Goal: Task Accomplishment & Management: Use online tool/utility

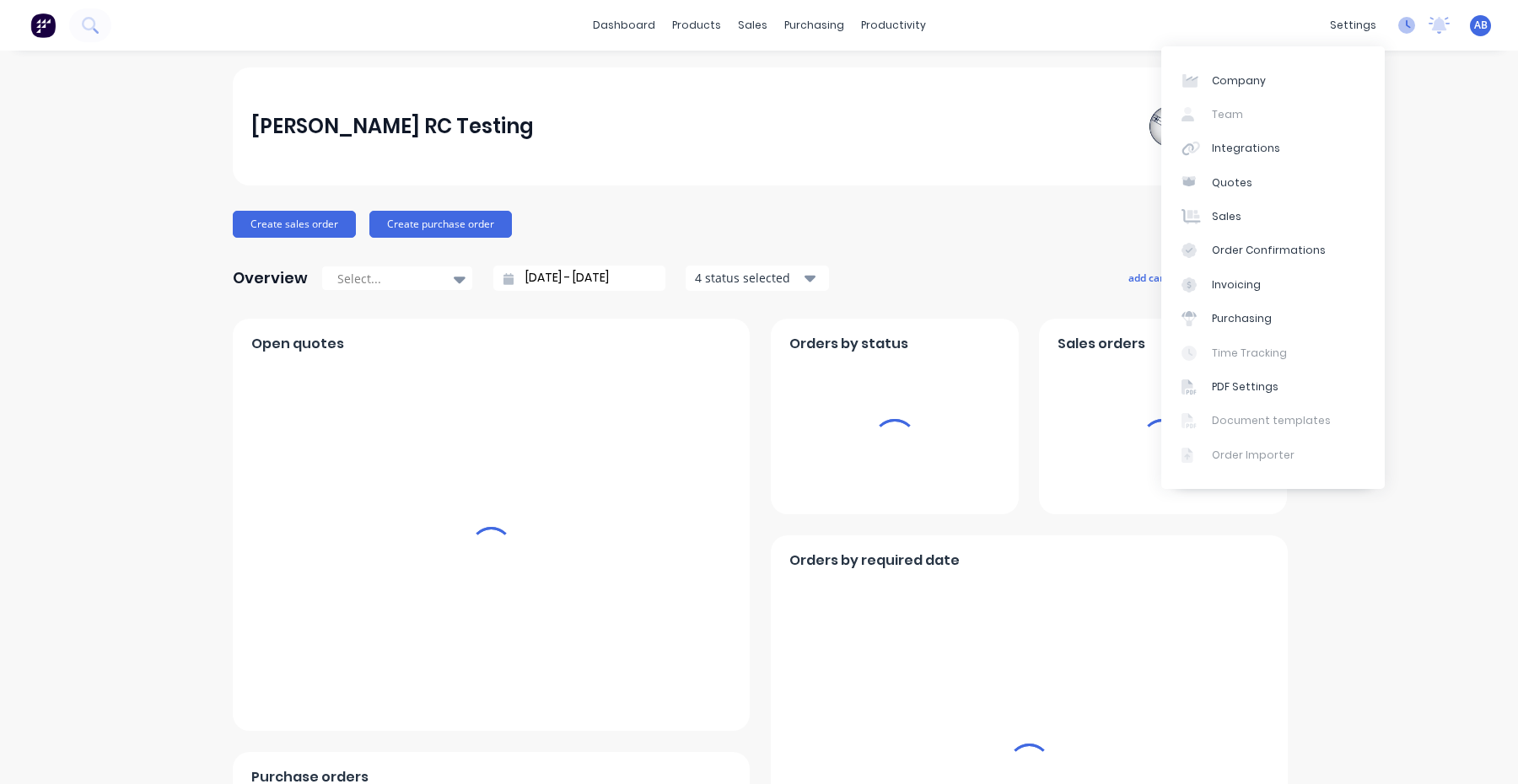
click at [1398, 29] on icon at bounding box center [1407, 26] width 17 height 17
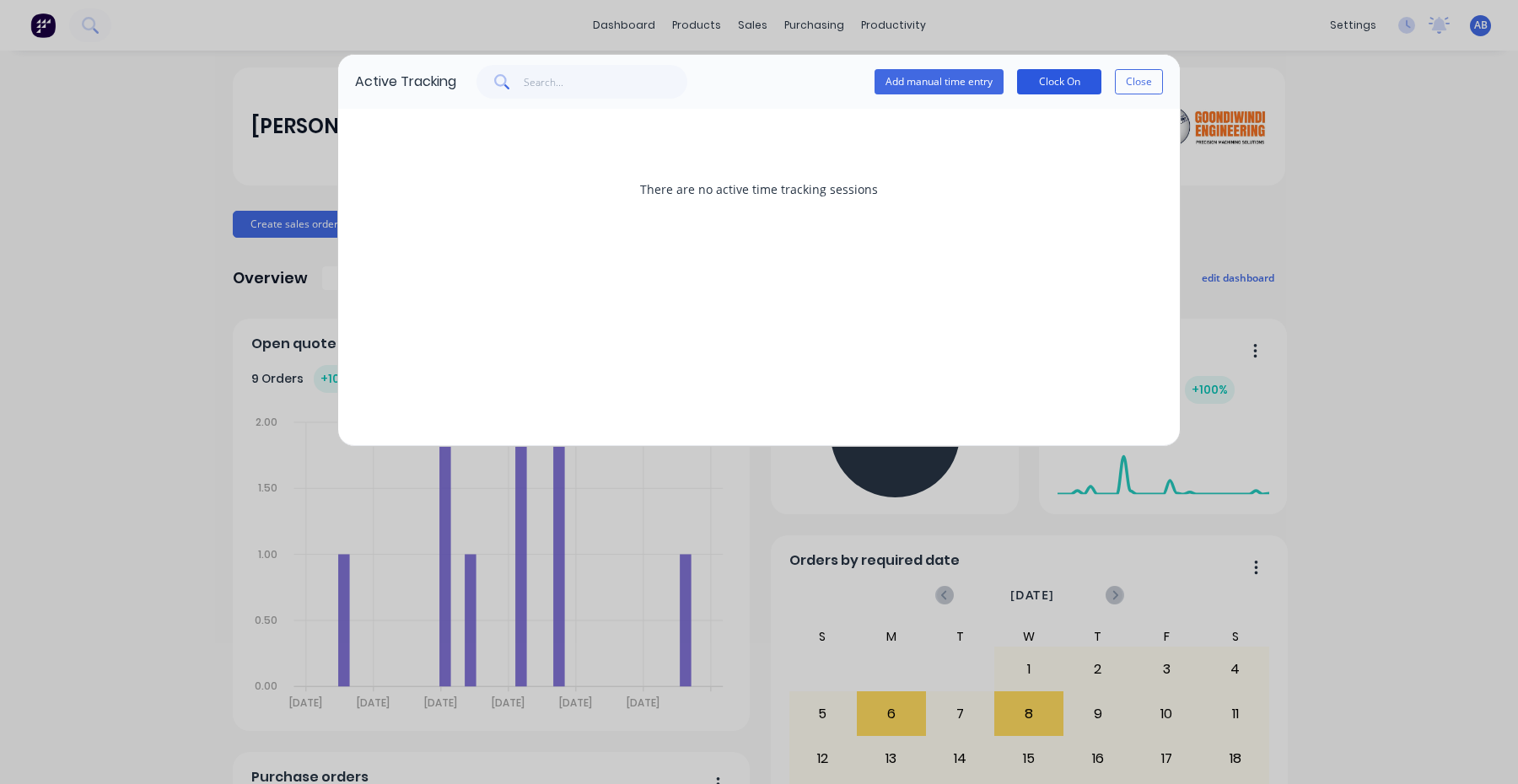
click at [1078, 78] on button "Clock On" at bounding box center [1059, 81] width 84 height 25
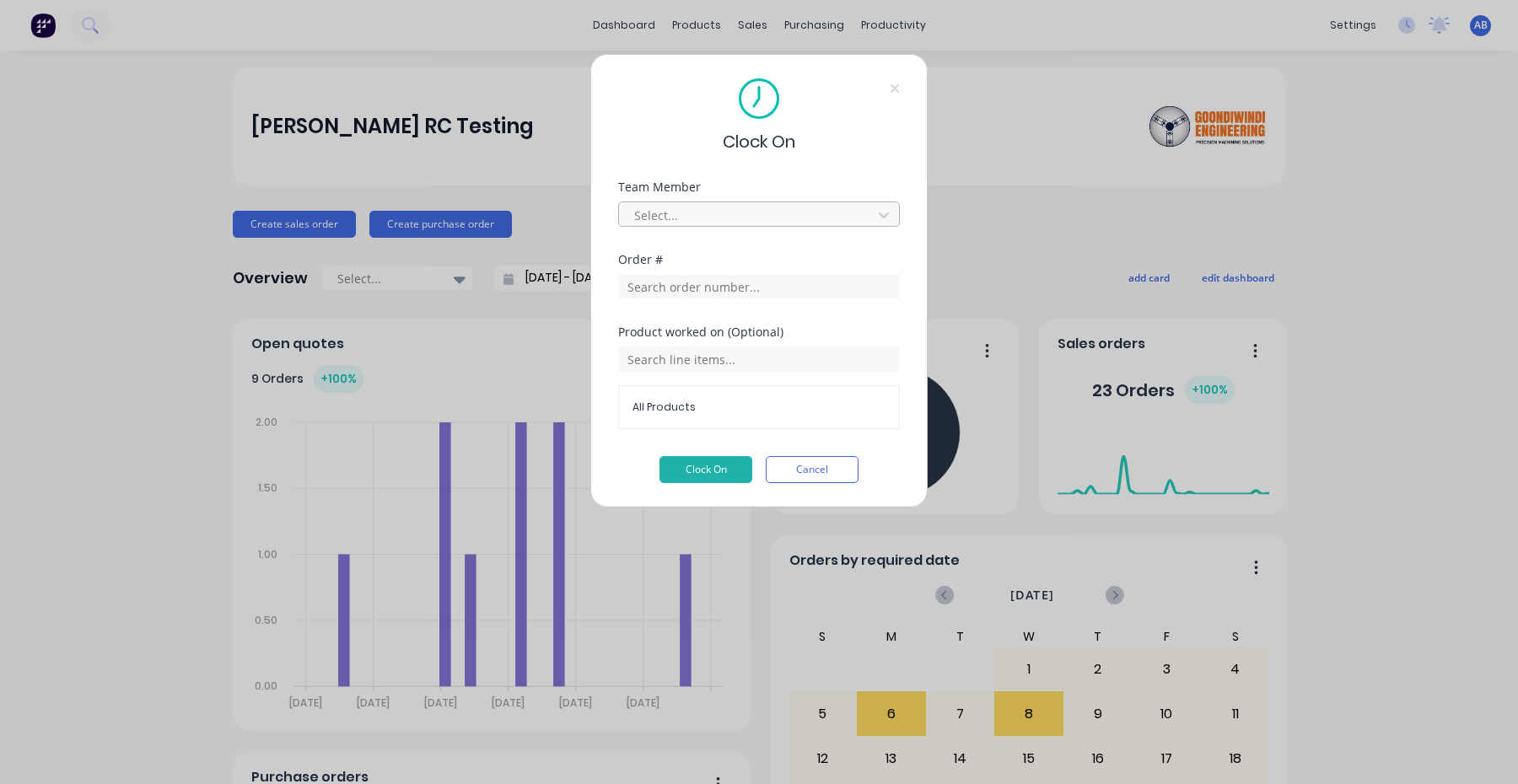
click at [792, 217] on div at bounding box center [747, 215] width 231 height 21
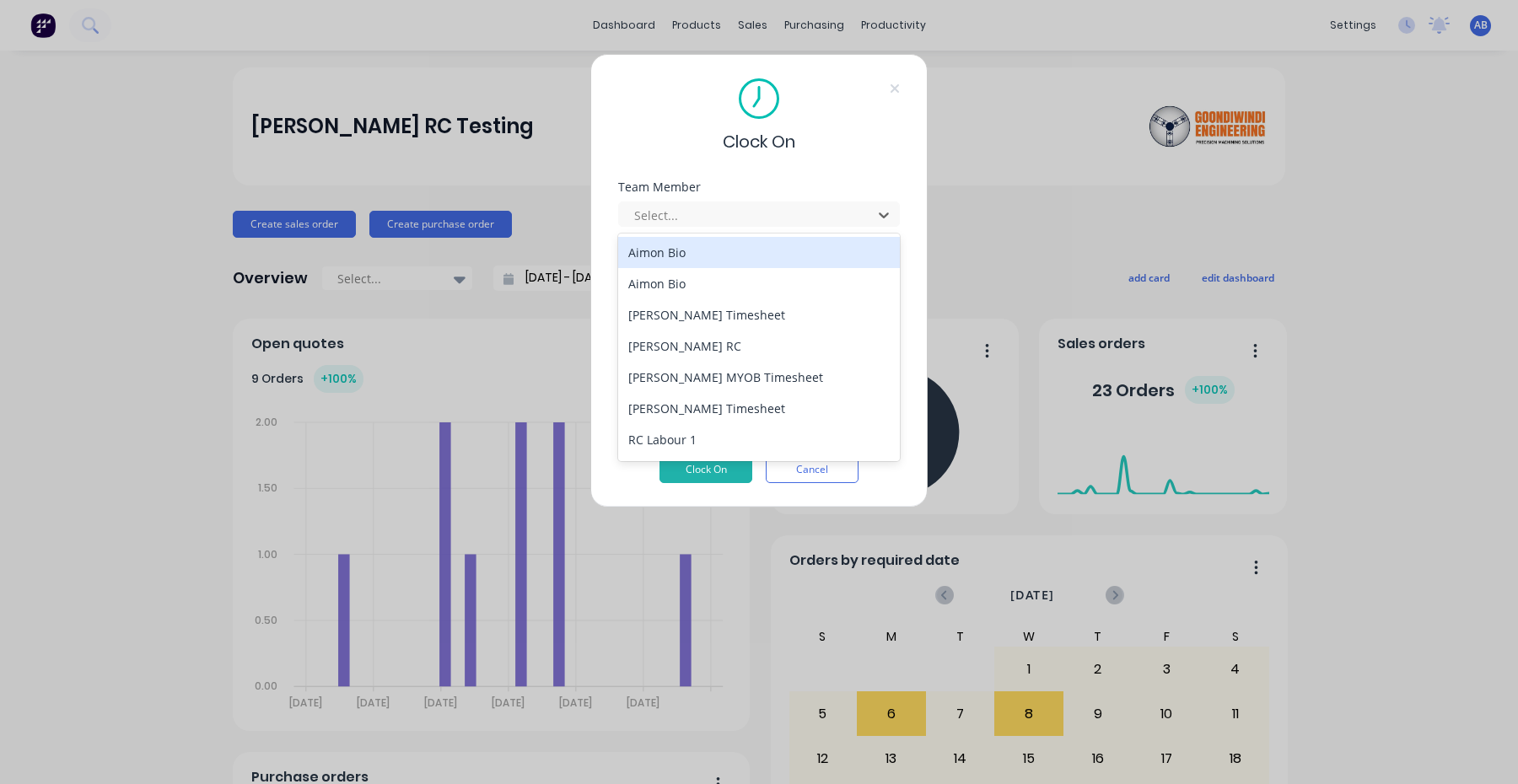
click at [765, 262] on div "Aimon Bio" at bounding box center [759, 252] width 282 height 32
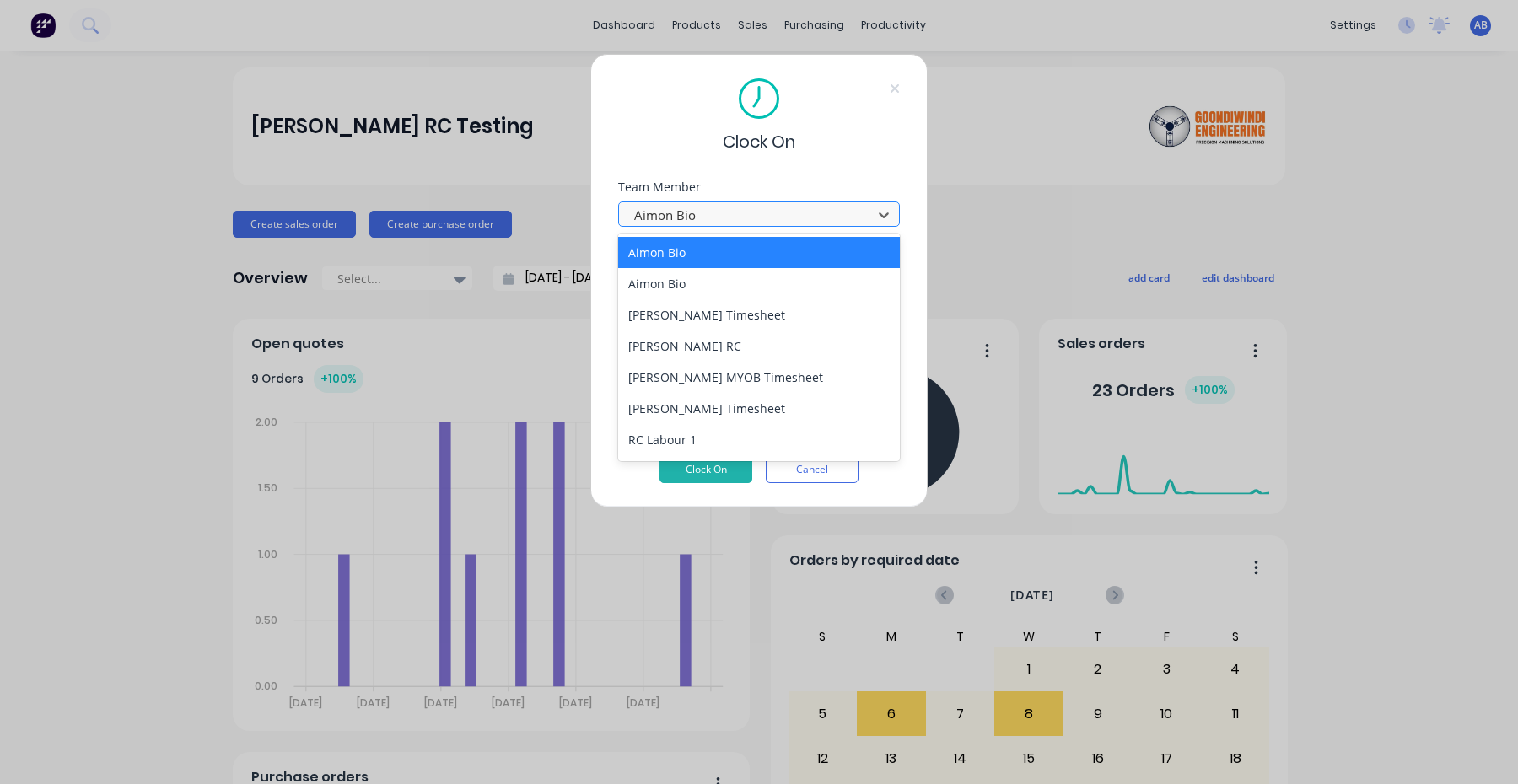
click at [809, 212] on div at bounding box center [747, 215] width 231 height 21
click at [767, 281] on div "Aimon Bio" at bounding box center [759, 283] width 282 height 32
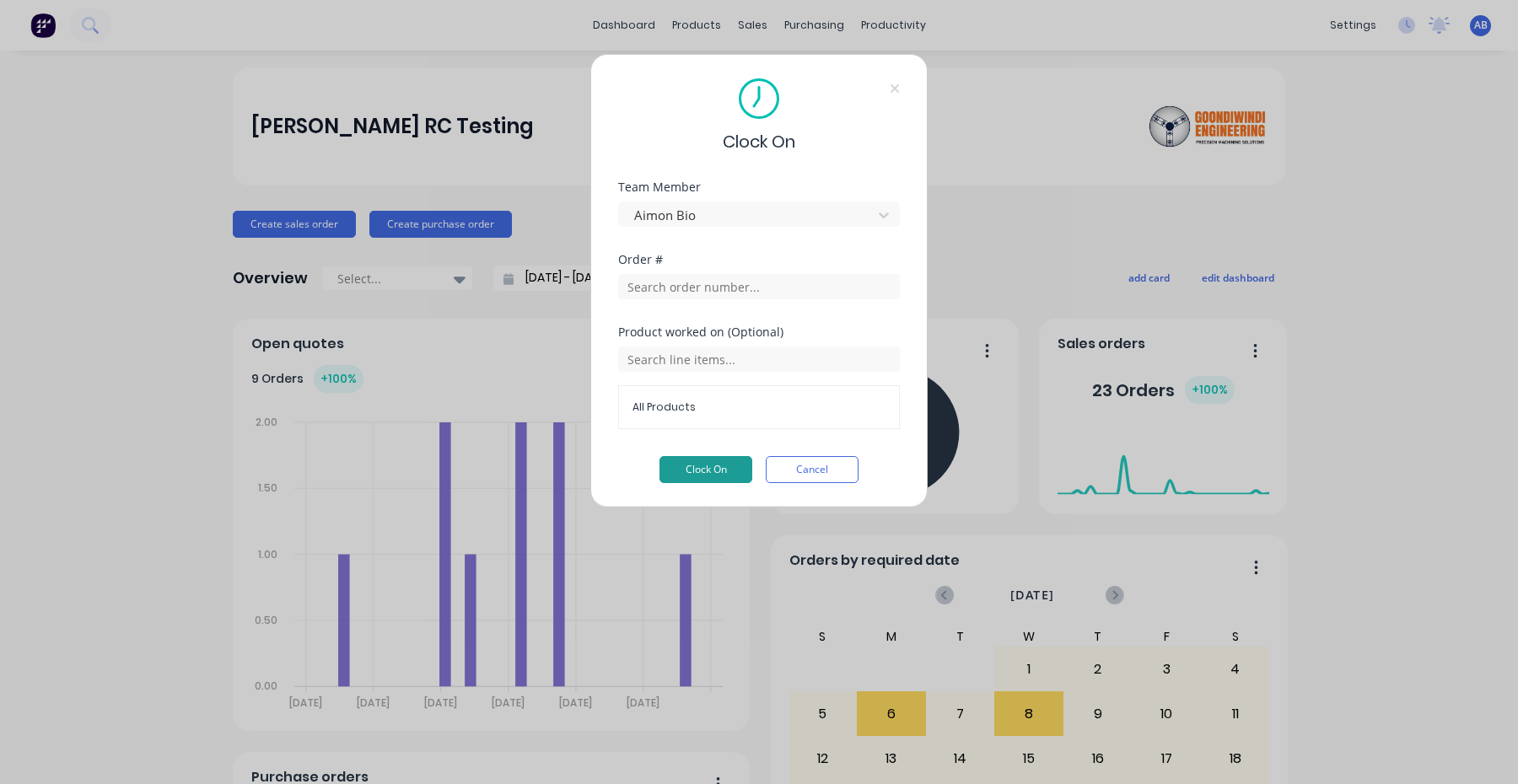
click at [714, 473] on button "Clock On" at bounding box center [705, 469] width 93 height 27
click at [705, 465] on button "Clock On" at bounding box center [705, 469] width 93 height 27
